Goal: Find specific page/section: Find specific page/section

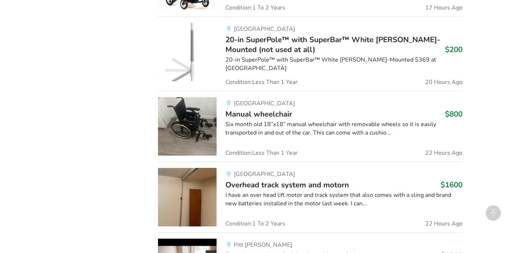
scroll to position [760, 0]
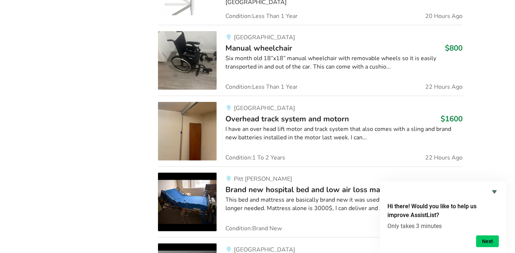
click at [138, 163] on div "Categories Bathroom Safety Bedroom Equipment Daily Living Aids Mobility Pediatr…" at bounding box center [100, 199] width 106 height 1506
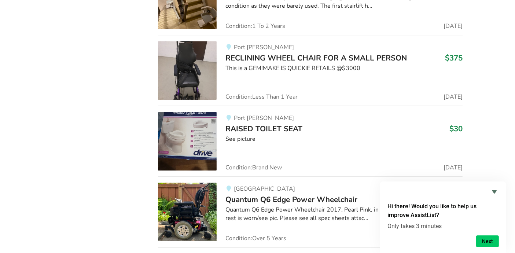
scroll to position [10583, 0]
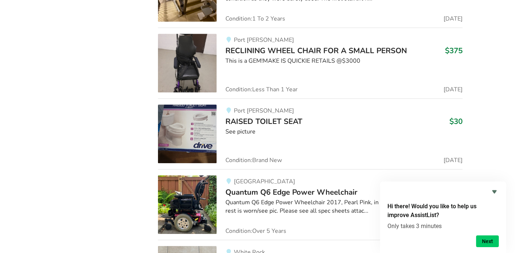
click at [196, 104] on img at bounding box center [187, 133] width 59 height 59
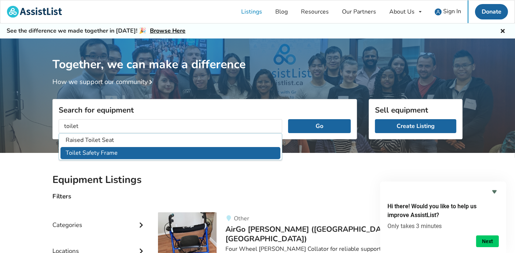
click at [77, 153] on li "Toilet Safety Frame" at bounding box center [170, 153] width 220 height 12
type input "Toilet Safety Frame"
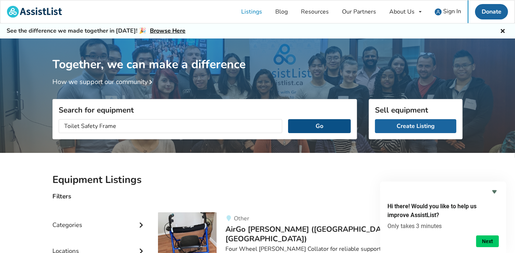
click at [321, 126] on button "Go" at bounding box center [319, 126] width 63 height 14
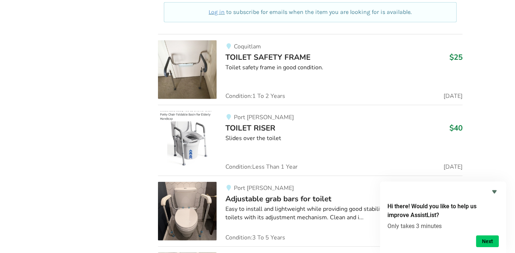
scroll to position [461, 0]
